Goal: Submit feedback/report problem

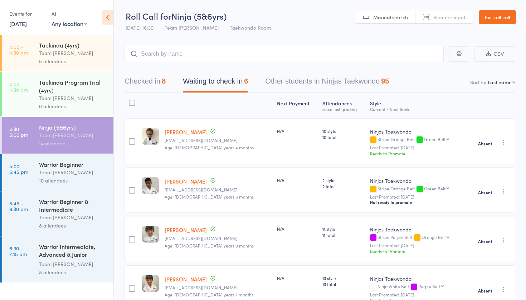
click at [53, 177] on div "10 attendees" at bounding box center [73, 181] width 68 height 8
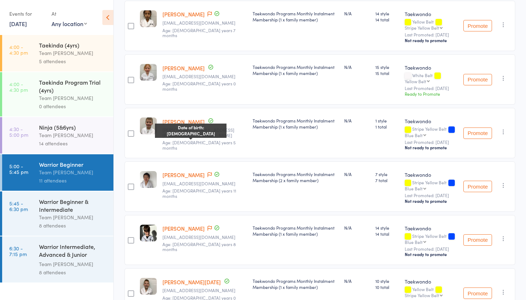
scroll to position [238, 0]
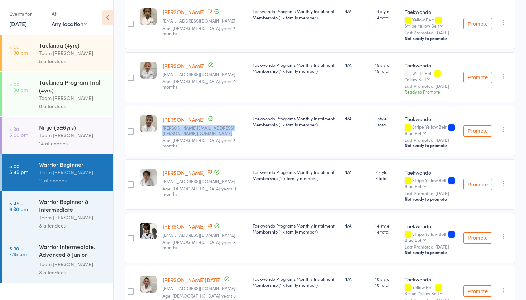
click at [191, 123] on link "[PERSON_NAME]" at bounding box center [183, 120] width 42 height 8
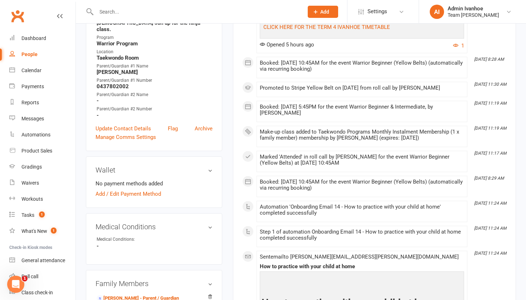
scroll to position [252, 0]
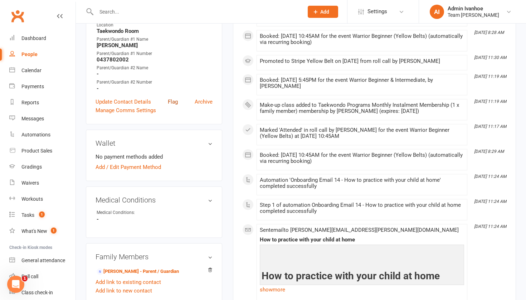
click at [174, 98] on link "Flag" at bounding box center [173, 102] width 10 height 9
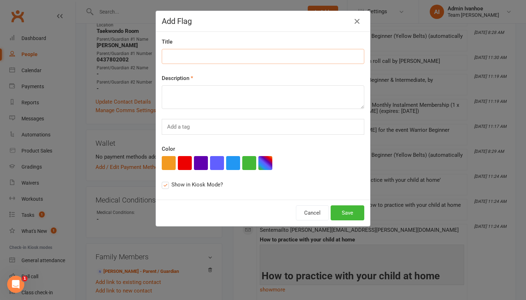
click at [209, 58] on input at bounding box center [263, 56] width 202 height 15
click at [196, 57] on input "2 x tapes Te W1" at bounding box center [263, 56] width 202 height 15
drag, startPoint x: 210, startPoint y: 60, endPoint x: 158, endPoint y: 50, distance: 52.7
click at [159, 50] on div "Title 2 x tapes T4 W1 Description Add a tag Color Show in Kiosk Mode?" at bounding box center [263, 116] width 214 height 168
click at [178, 55] on input "2 x tapes T4 W1" at bounding box center [263, 56] width 202 height 15
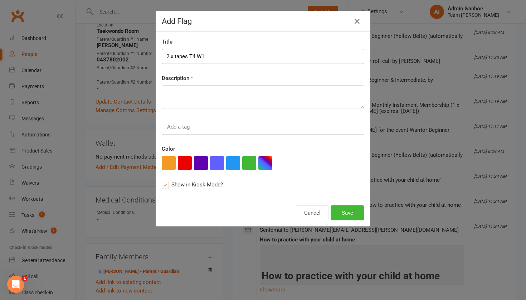
drag, startPoint x: 166, startPoint y: 56, endPoint x: 211, endPoint y: 54, distance: 45.1
click at [211, 55] on input "2 x tapes T4 W1" at bounding box center [263, 56] width 202 height 15
type input "2 x tapes T4 W1"
click at [197, 97] on textarea at bounding box center [263, 97] width 202 height 24
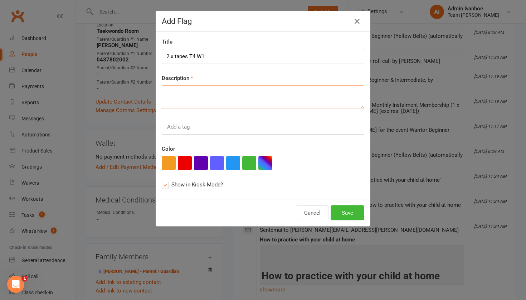
paste textarea "2 x tapes T4 W1"
type textarea "2 x tapes T4 W1"
click at [235, 166] on button "button" at bounding box center [233, 163] width 14 height 14
click at [345, 214] on button "Save" at bounding box center [347, 213] width 34 height 15
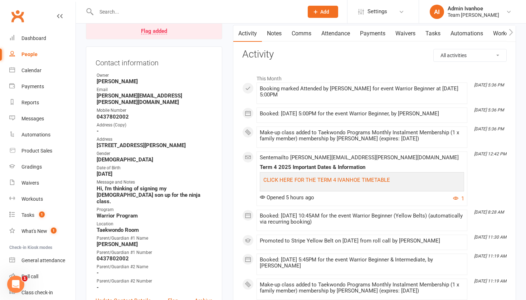
scroll to position [71, 0]
